Goal: Transaction & Acquisition: Book appointment/travel/reservation

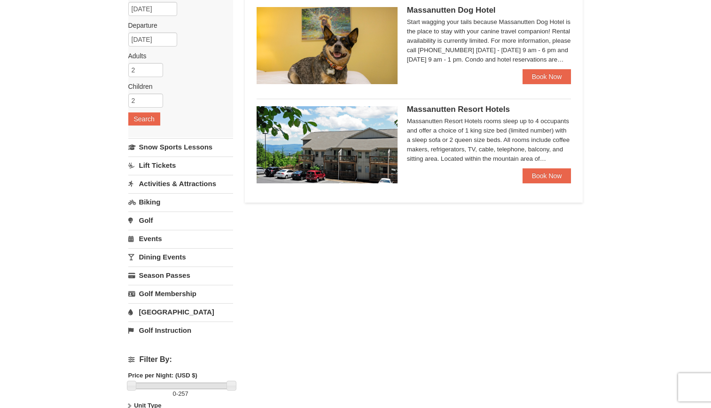
scroll to position [141, 0]
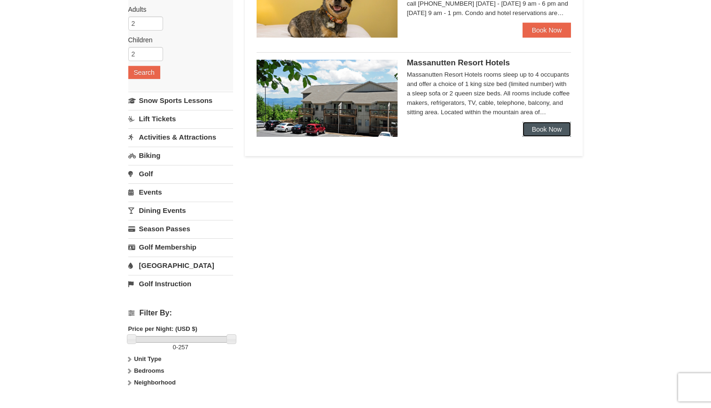
click at [540, 127] on link "Book Now" at bounding box center [547, 129] width 49 height 15
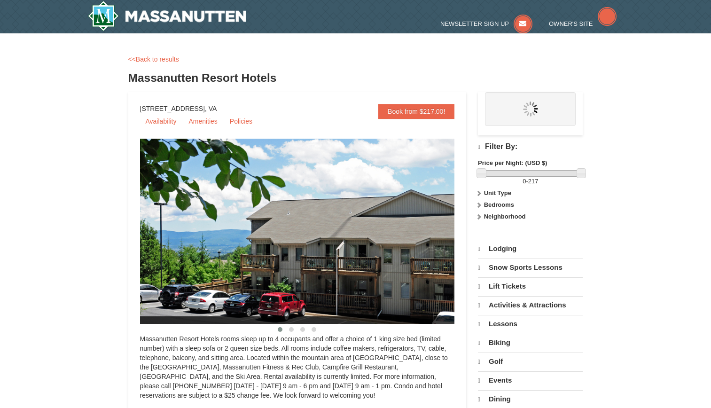
select select "10"
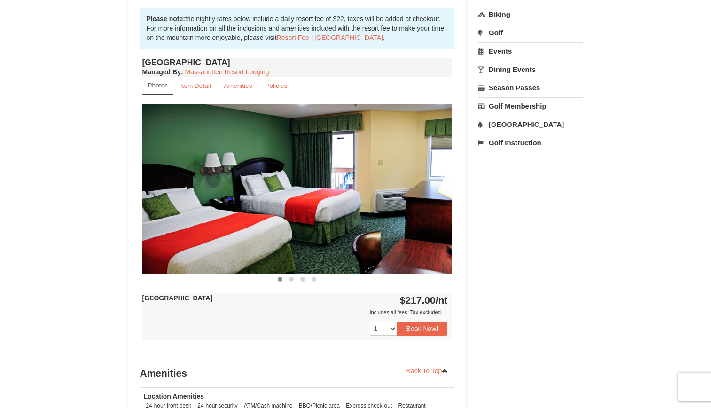
scroll to position [282, 0]
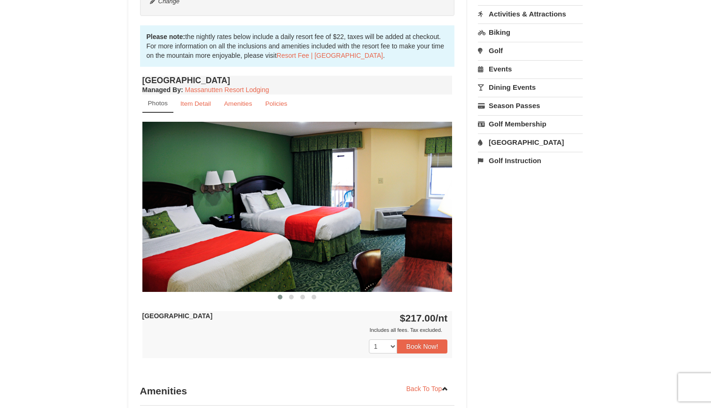
click at [401, 216] on img at bounding box center [297, 207] width 310 height 170
click at [291, 297] on span at bounding box center [291, 297] width 5 height 5
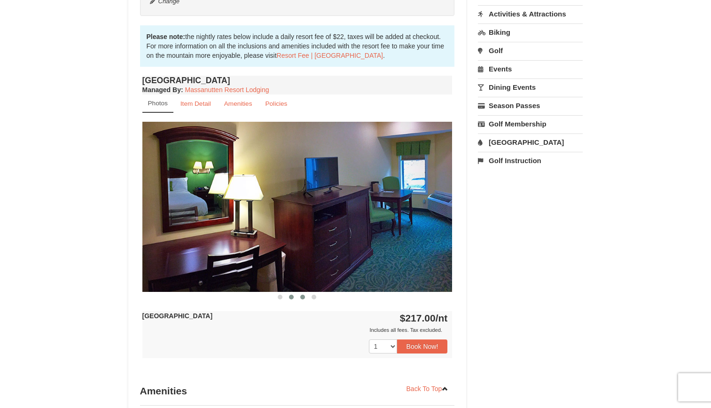
click at [306, 298] on button at bounding box center [302, 296] width 11 height 9
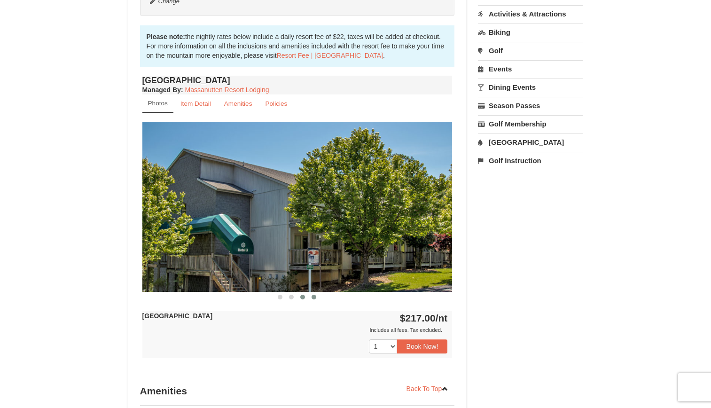
click at [315, 299] on button at bounding box center [313, 296] width 11 height 9
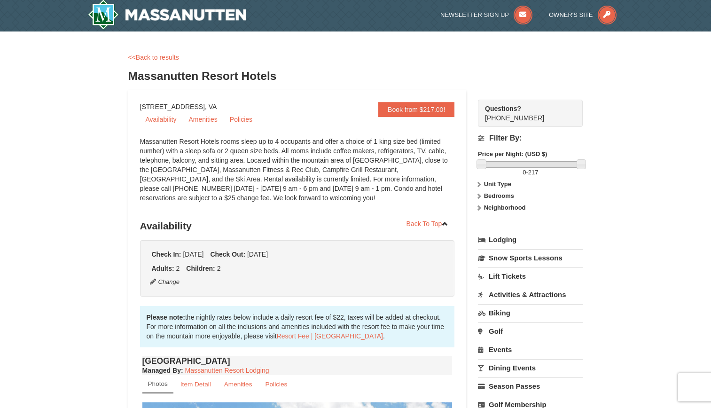
scroll to position [0, 0]
